Goal: Information Seeking & Learning: Learn about a topic

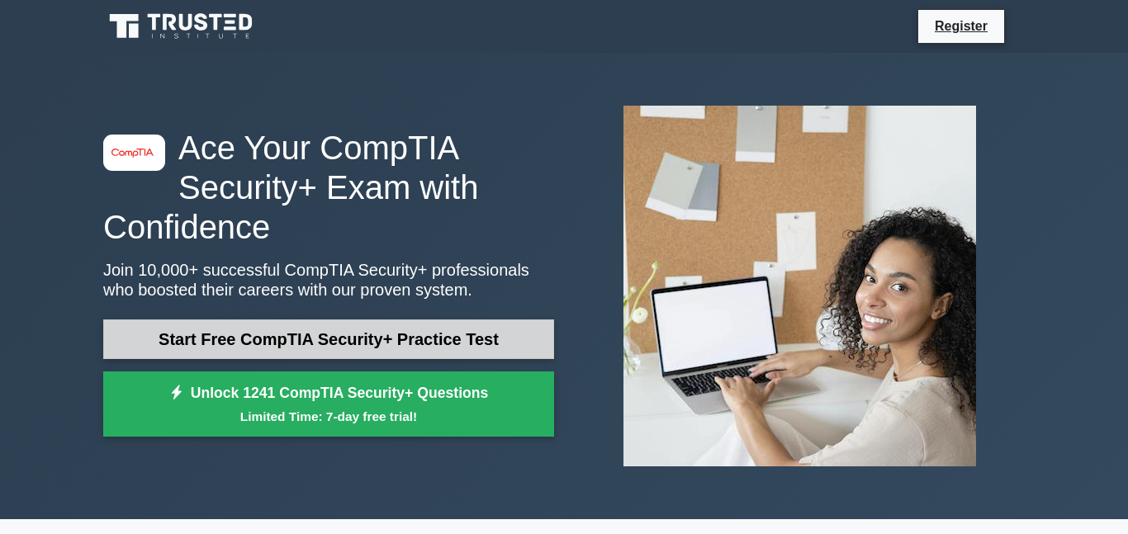
click at [370, 332] on link "Start Free CompTIA Security+ Practice Test" at bounding box center [328, 340] width 451 height 40
click at [372, 332] on link "Start Free CompTIA Security+ Practice Test" at bounding box center [328, 340] width 451 height 40
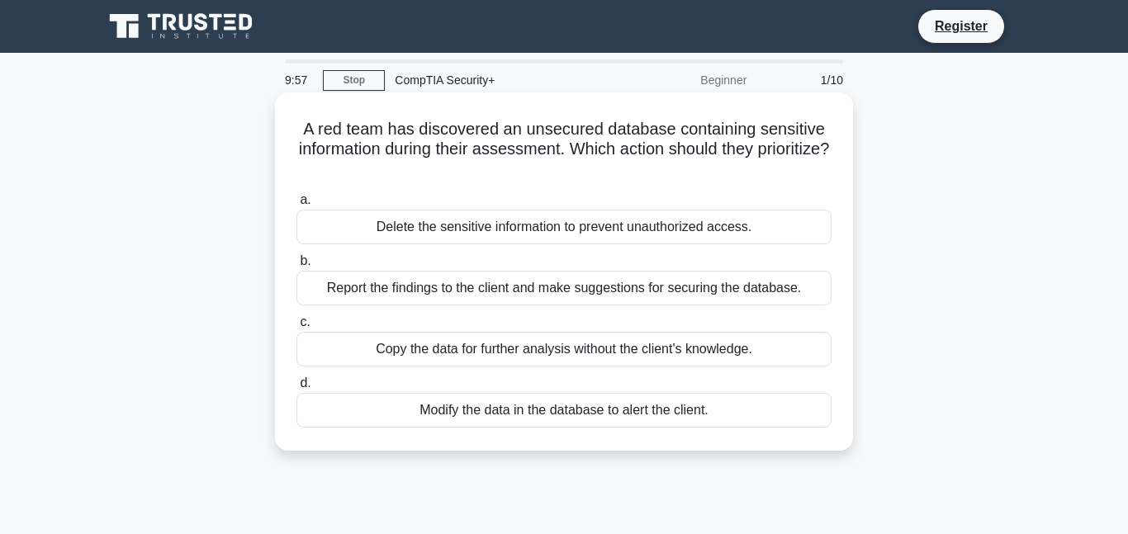
click at [328, 222] on div "Delete the sensitive information to prevent unauthorized access." at bounding box center [563, 227] width 535 height 35
click at [296, 206] on input "a. Delete the sensitive information to prevent unauthorized access." at bounding box center [296, 200] width 0 height 11
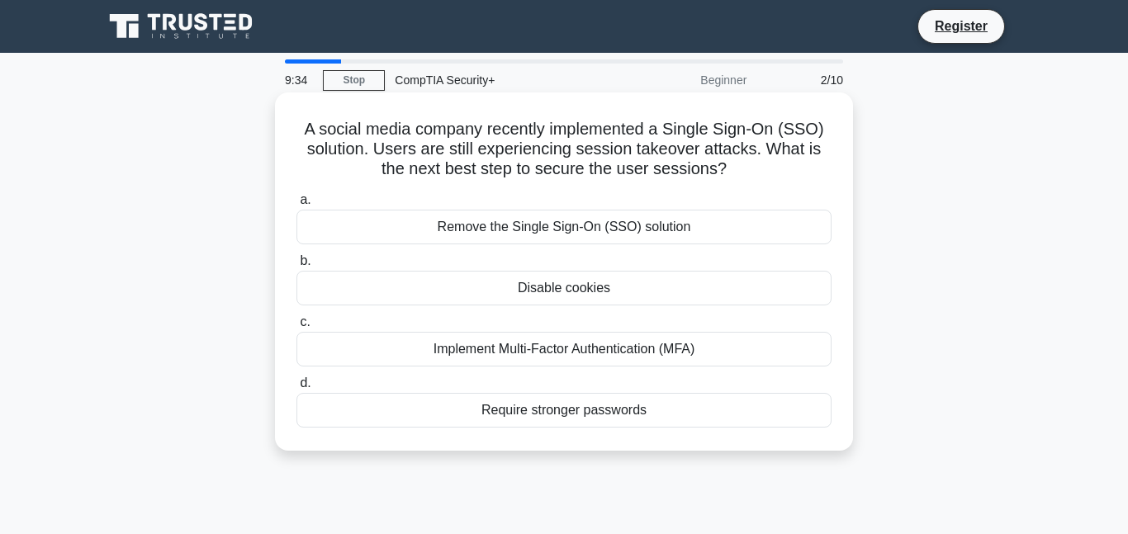
click at [543, 347] on div "Implement Multi-Factor Authentication (MFA)" at bounding box center [563, 349] width 535 height 35
click at [296, 328] on input "c. Implement Multi-Factor Authentication (MFA)" at bounding box center [296, 322] width 0 height 11
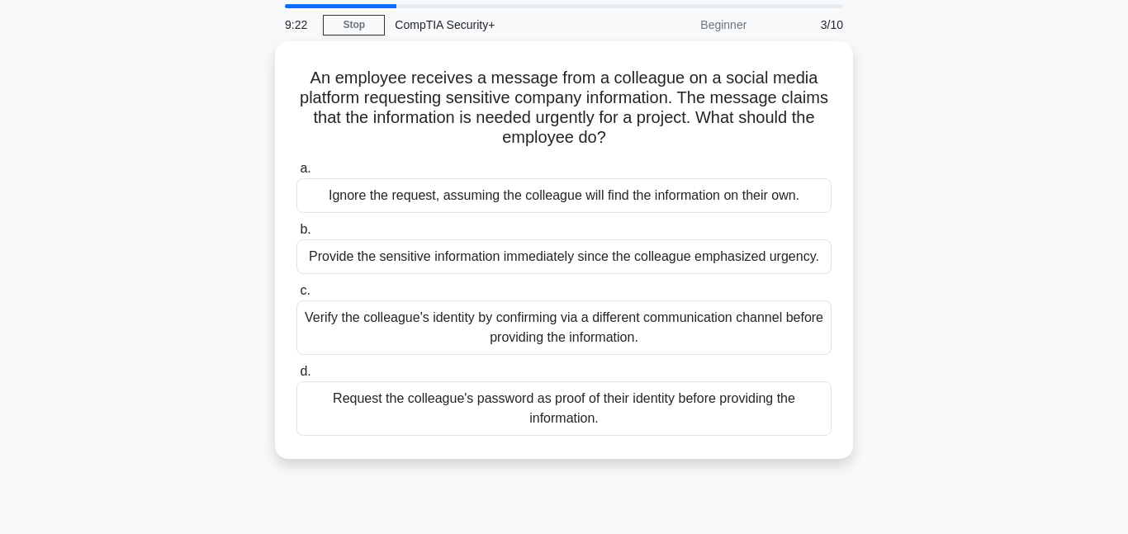
scroll to position [62, 0]
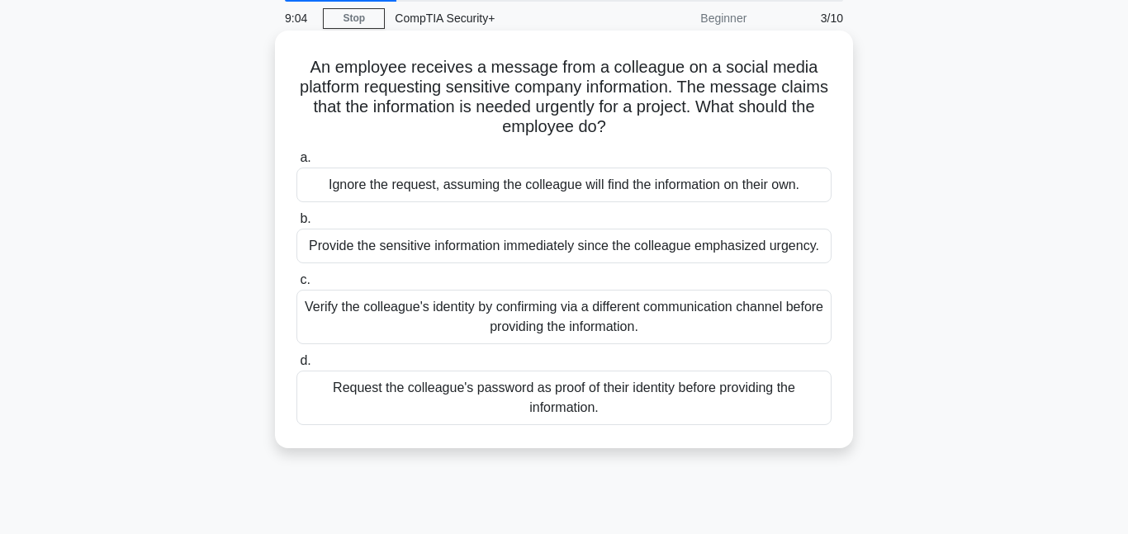
click at [673, 325] on div "Verify the colleague's identity by confirming via a different communication cha…" at bounding box center [563, 317] width 535 height 55
click at [296, 286] on input "c. Verify the colleague's identity by confirming via a different communication …" at bounding box center [296, 280] width 0 height 11
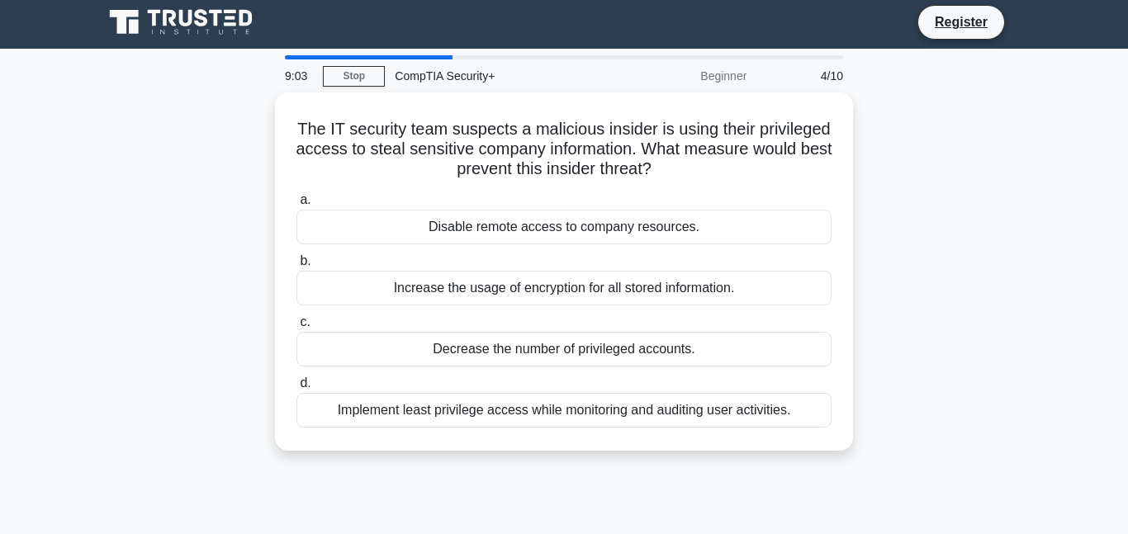
scroll to position [0, 0]
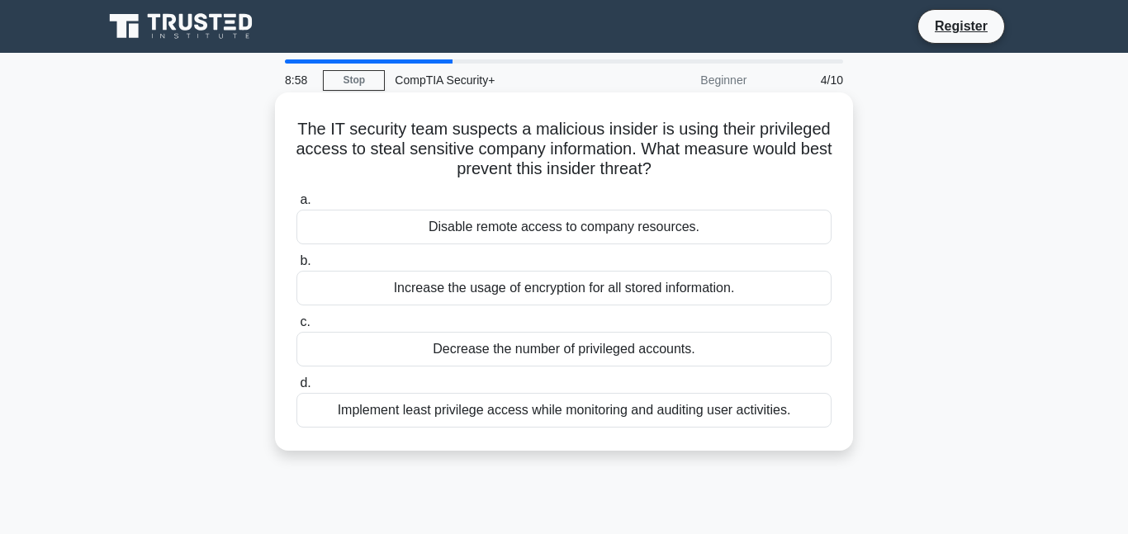
click at [301, 131] on h5 "The IT security team suspects a malicious insider is using their privileged acc…" at bounding box center [564, 149] width 538 height 61
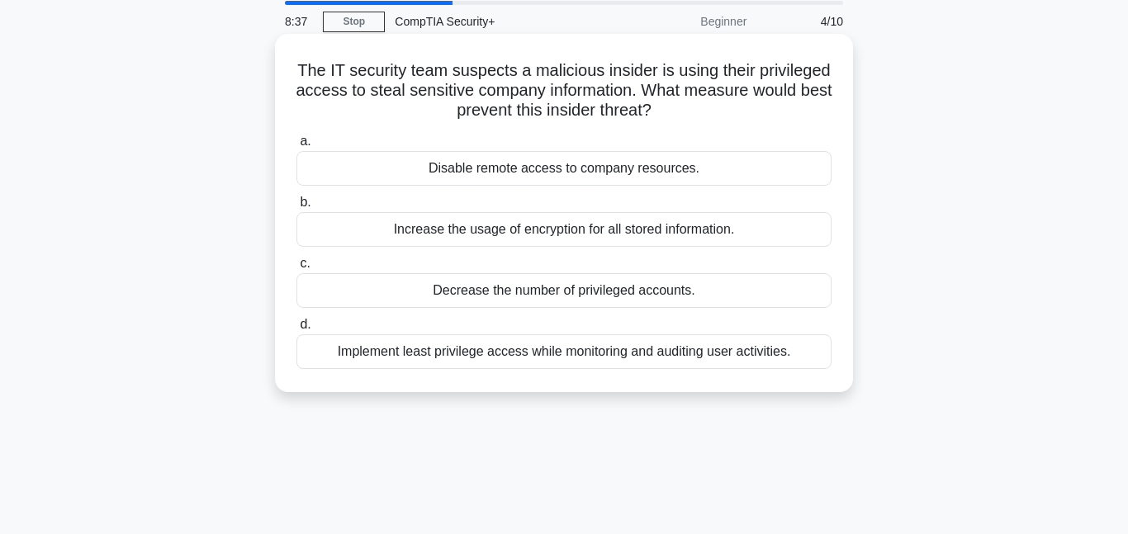
scroll to position [67, 0]
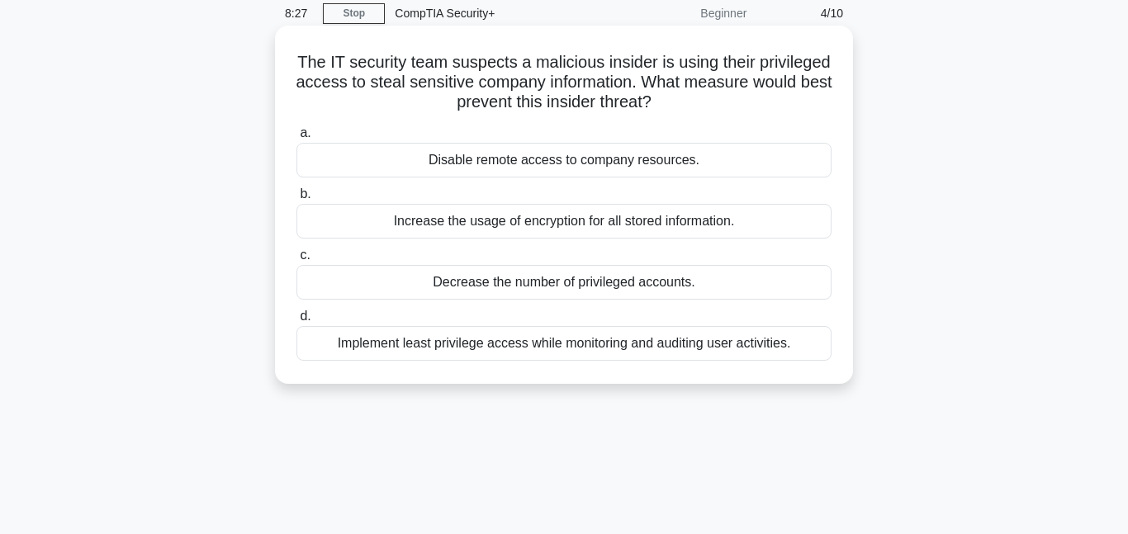
click at [659, 348] on div "Implement least privilege access while monitoring and auditing user activities." at bounding box center [563, 343] width 535 height 35
click at [296, 322] on input "d. Implement least privilege access while monitoring and auditing user activiti…" at bounding box center [296, 316] width 0 height 11
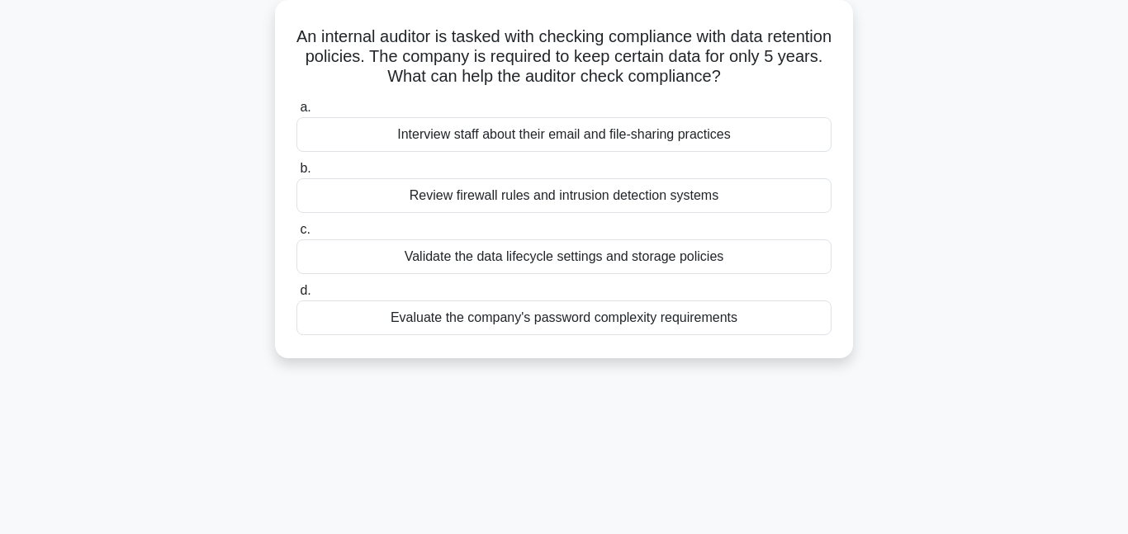
scroll to position [97, 0]
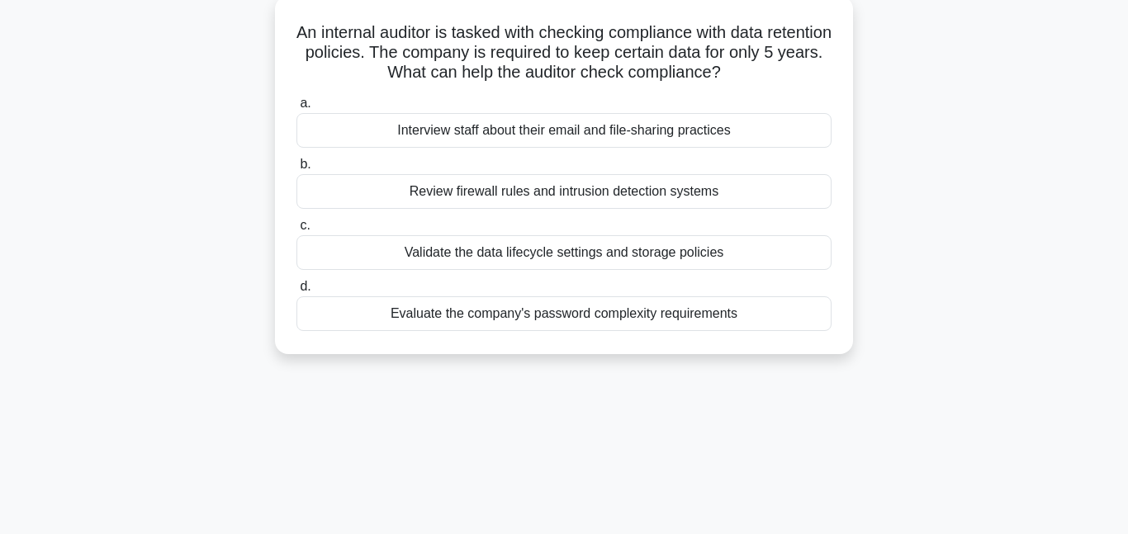
click at [746, 258] on div "Validate the data lifecycle settings and storage policies" at bounding box center [563, 252] width 535 height 35
click at [296, 231] on input "c. Validate the data lifecycle settings and storage policies" at bounding box center [296, 225] width 0 height 11
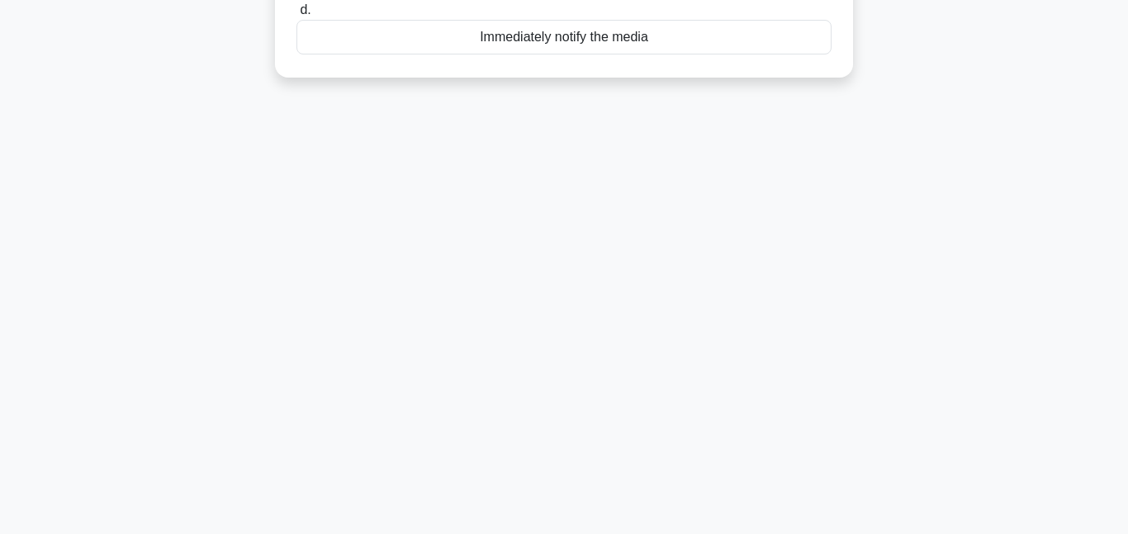
scroll to position [0, 0]
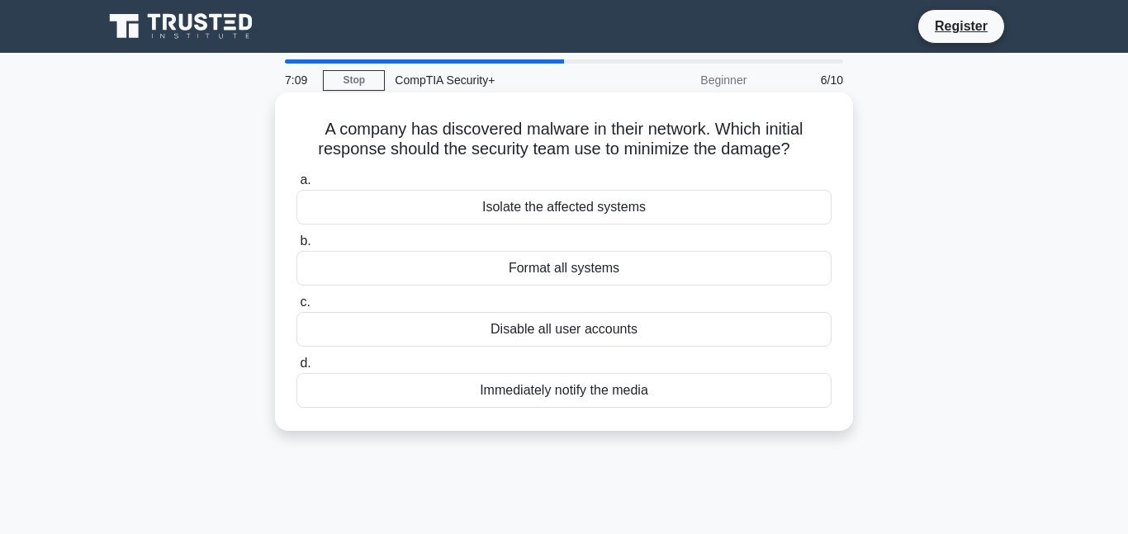
click at [639, 207] on div "Isolate the affected systems" at bounding box center [563, 207] width 535 height 35
click at [296, 186] on input "a. Isolate the affected systems" at bounding box center [296, 180] width 0 height 11
